Goal: Navigation & Orientation: Find specific page/section

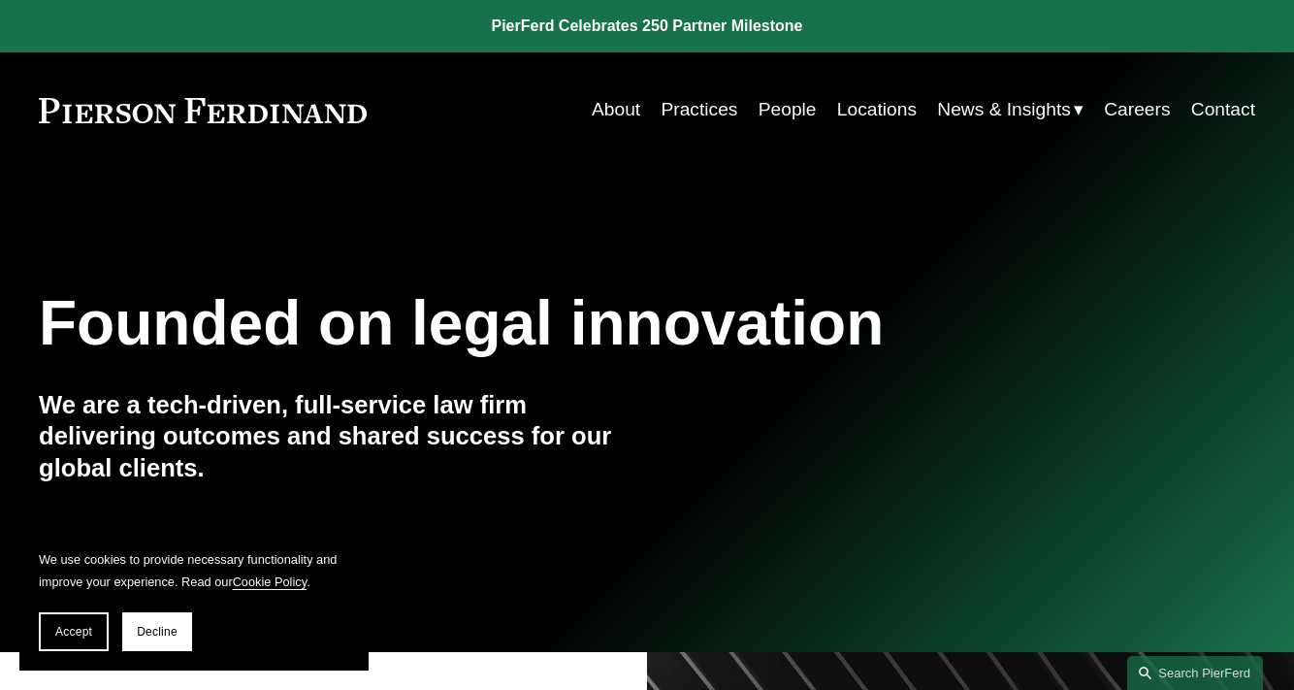
click at [1137, 110] on link "Careers" at bounding box center [1137, 109] width 66 height 37
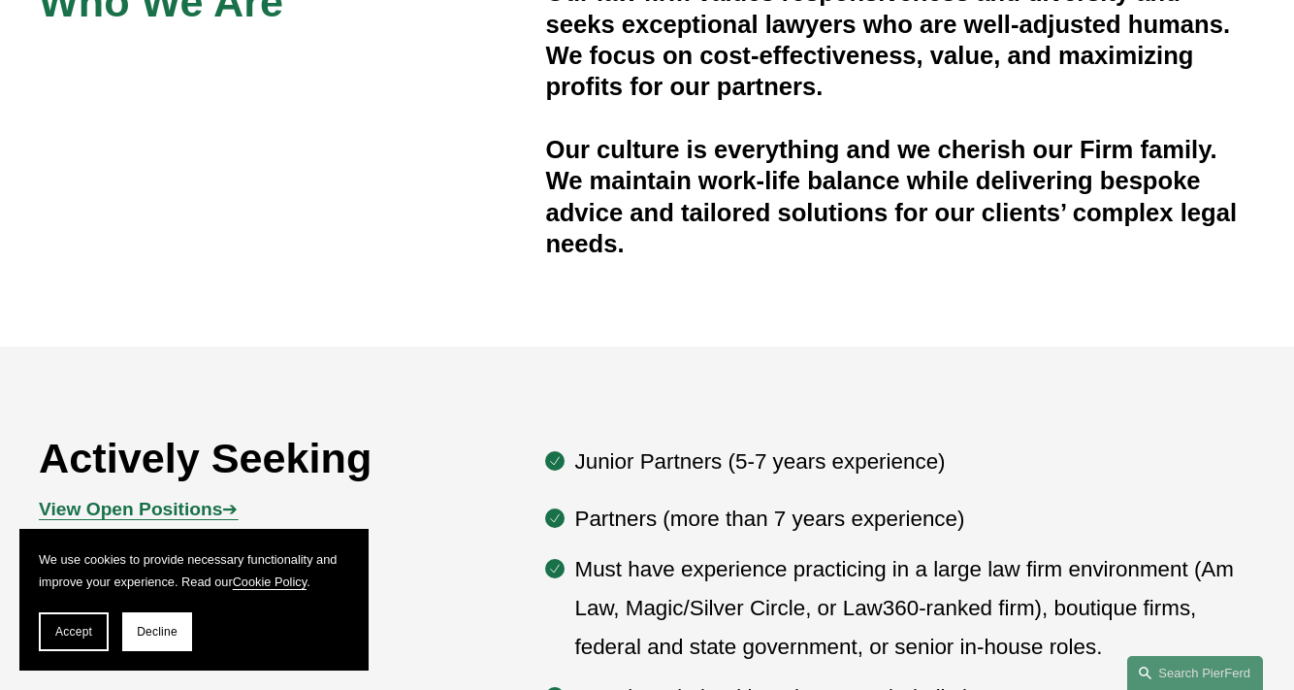
scroll to position [905, 0]
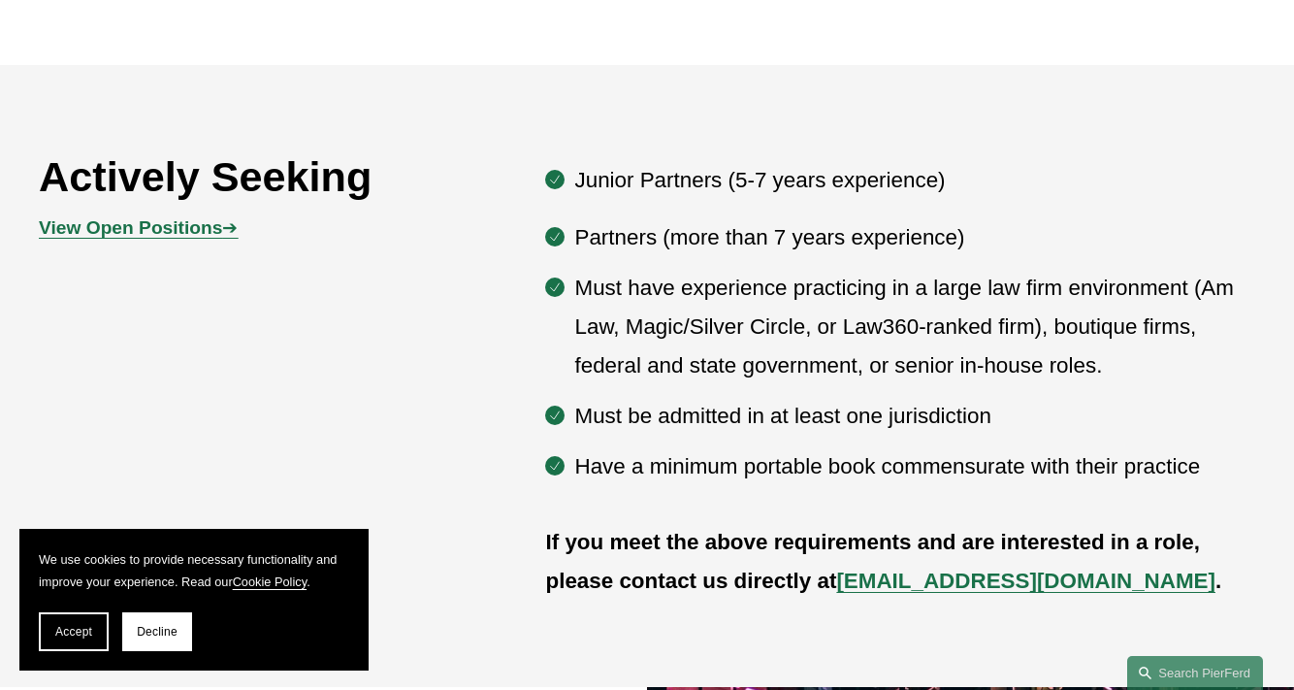
click at [219, 233] on strong "View Open Positions" at bounding box center [130, 227] width 183 height 20
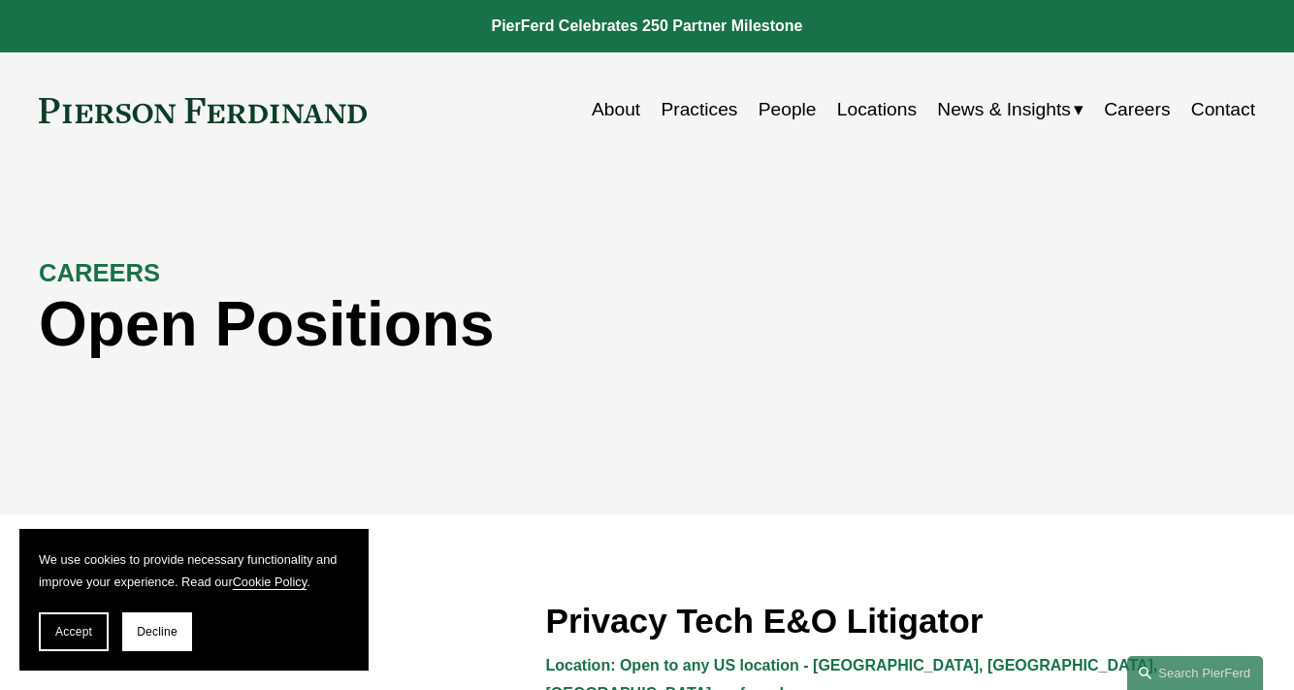
click at [1151, 109] on link "Careers" at bounding box center [1137, 109] width 66 height 37
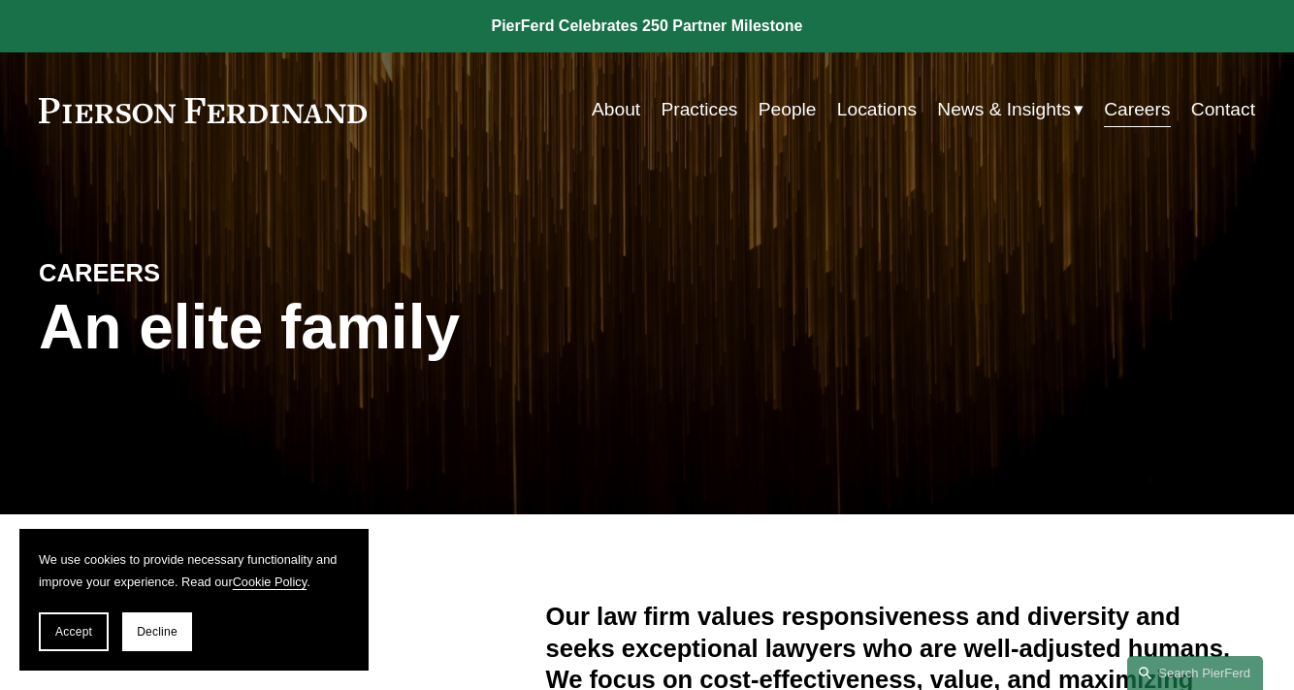
click at [609, 113] on link "About" at bounding box center [616, 109] width 48 height 37
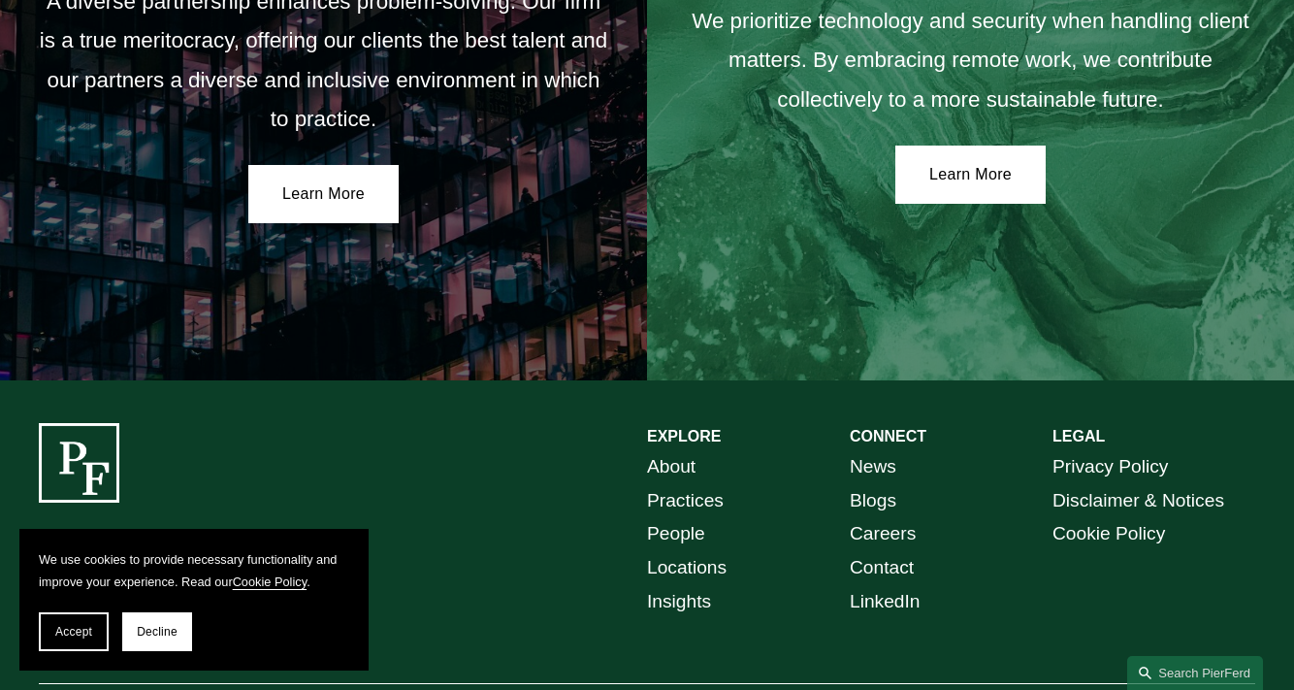
scroll to position [3328, 0]
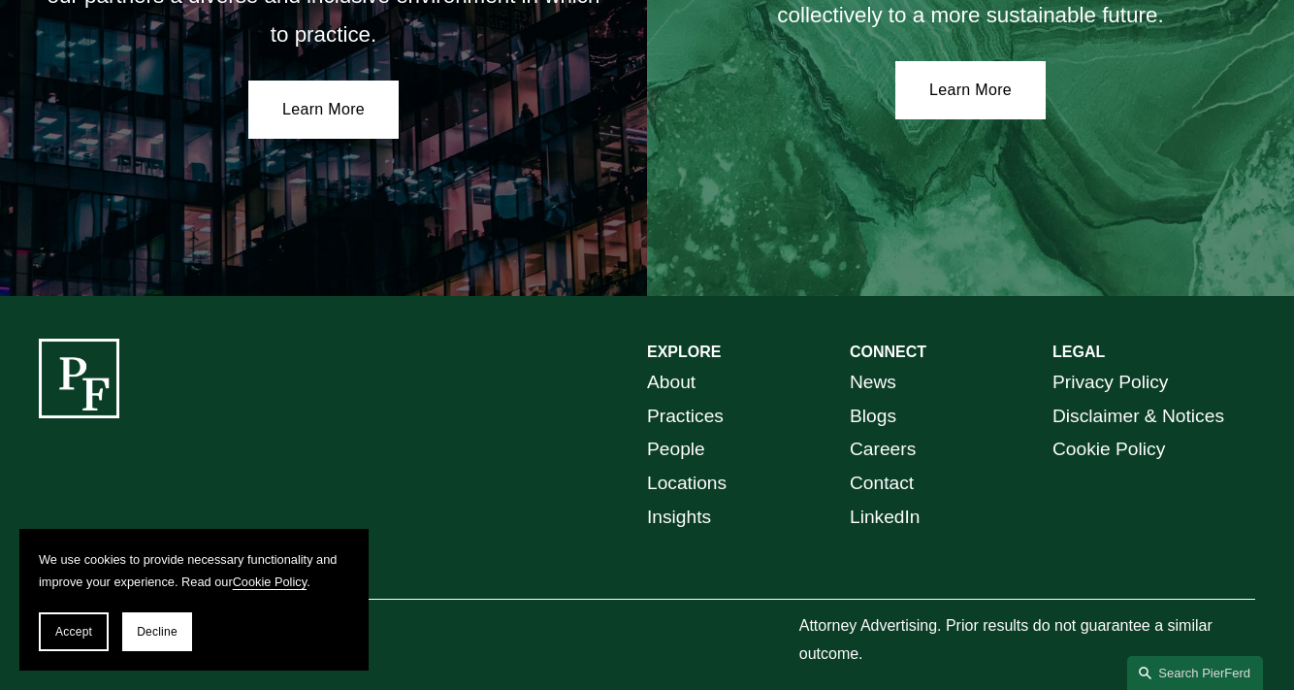
click at [868, 466] on link "Contact" at bounding box center [882, 483] width 64 height 34
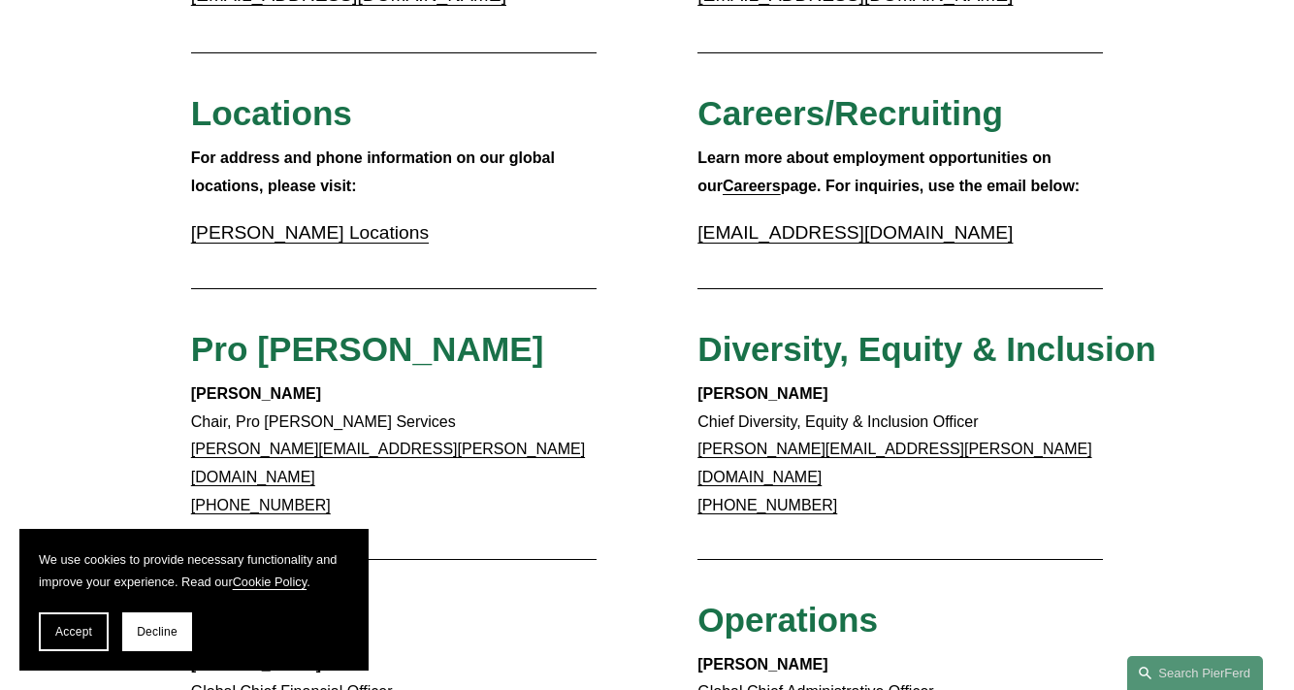
scroll to position [581, 0]
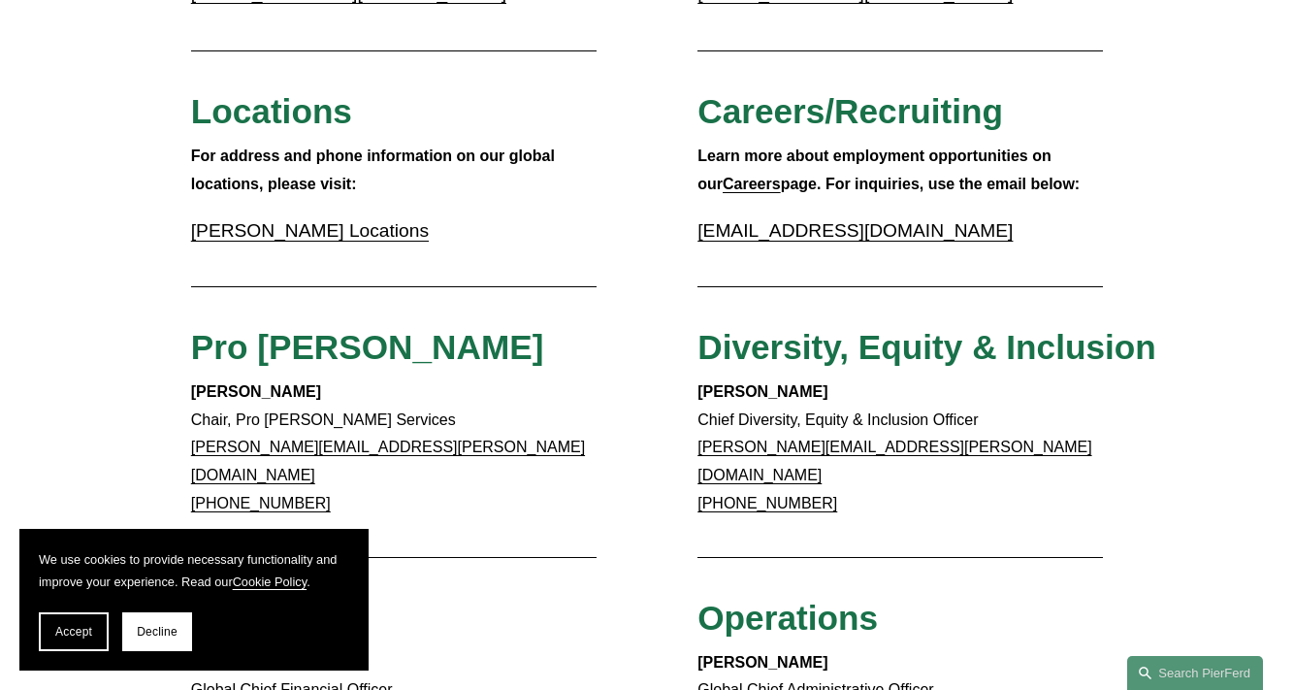
click at [738, 188] on strong "Careers" at bounding box center [752, 184] width 58 height 16
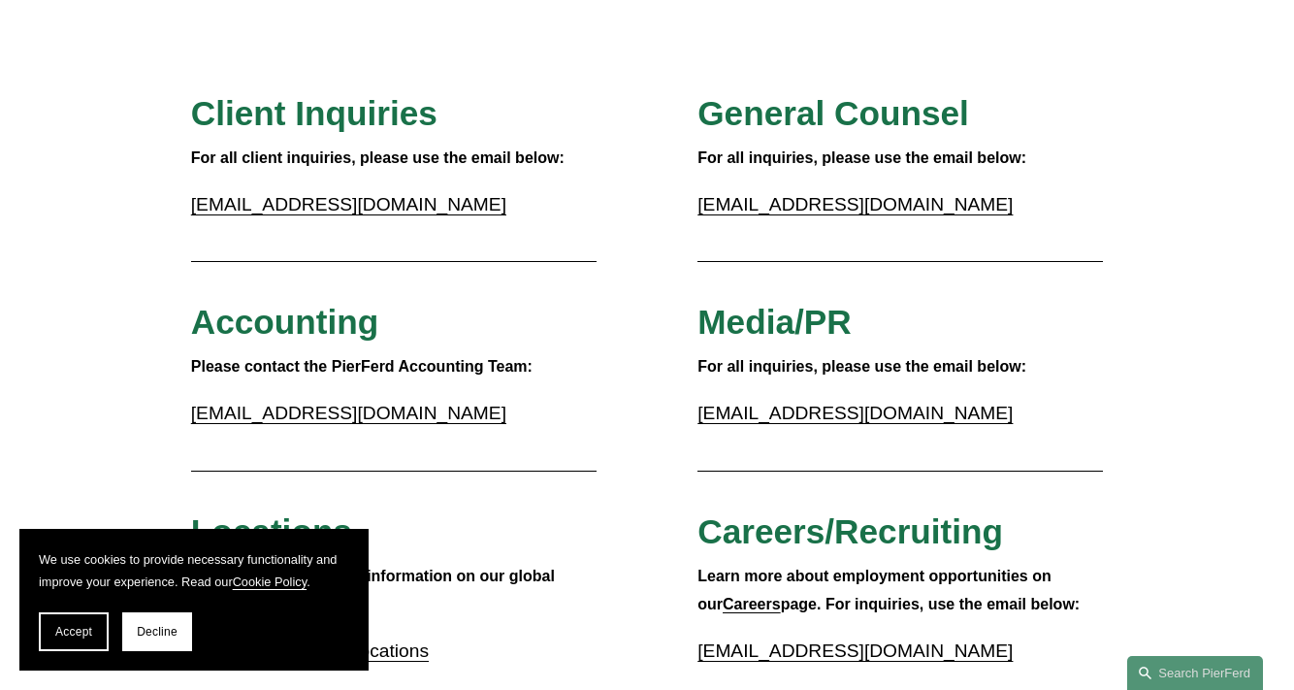
scroll to position [0, 0]
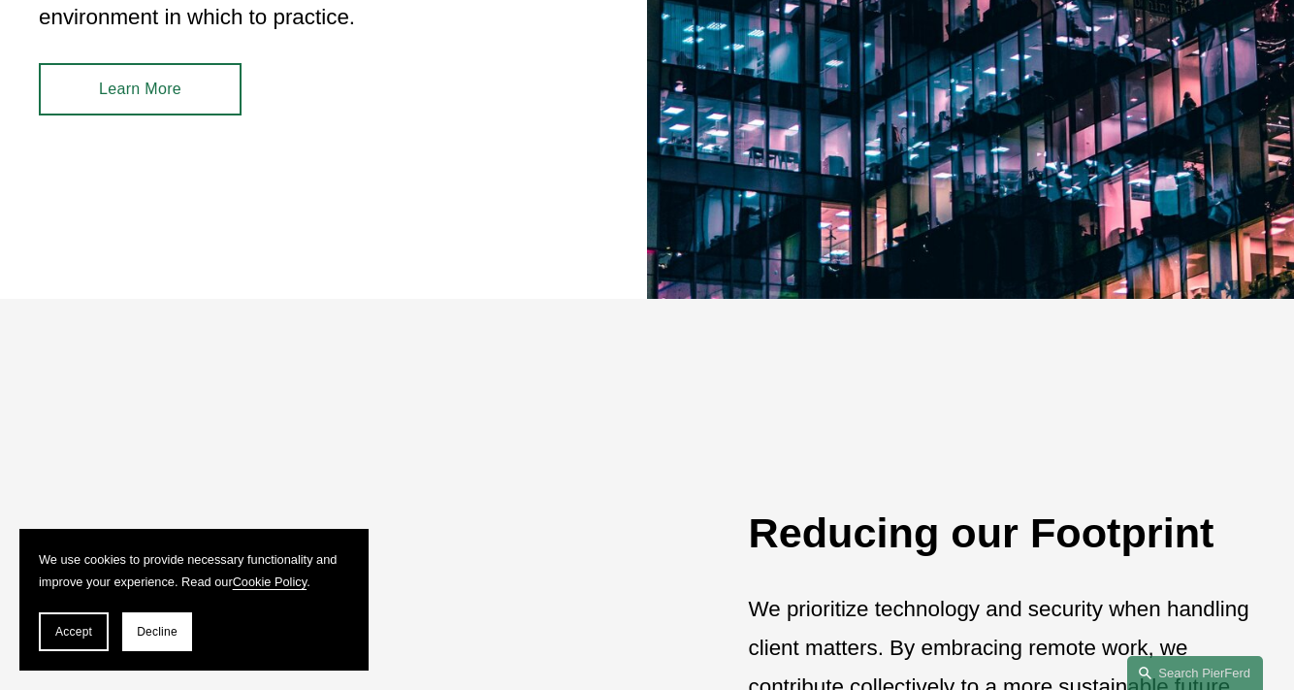
scroll to position [1990, 0]
